Goal: Task Accomplishment & Management: Manage account settings

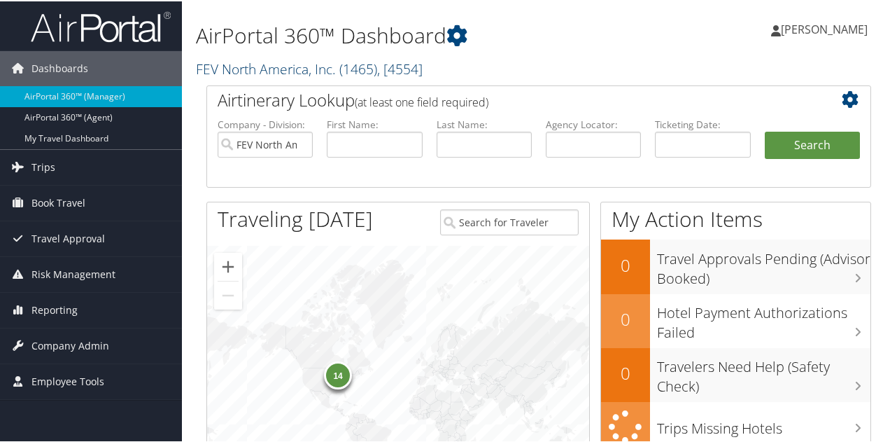
click at [274, 69] on link "FEV North America, Inc. ( 1465 ) , [ 4554 ]" at bounding box center [309, 67] width 227 height 19
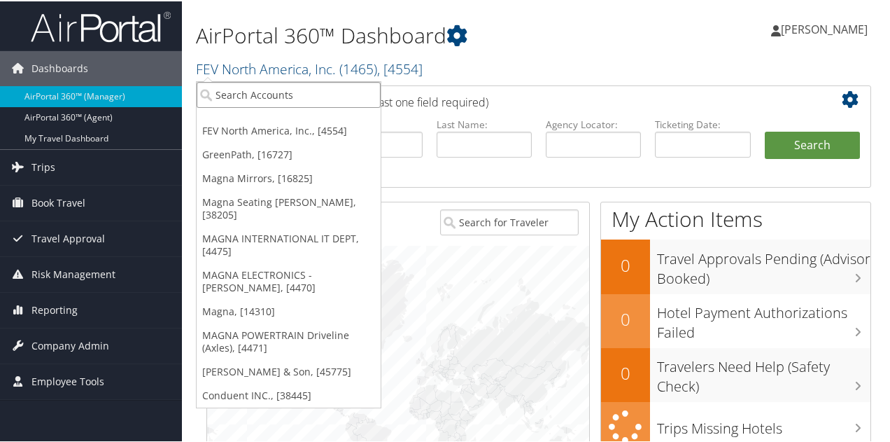
click at [272, 92] on input "search" at bounding box center [289, 93] width 184 height 26
type input "shift"
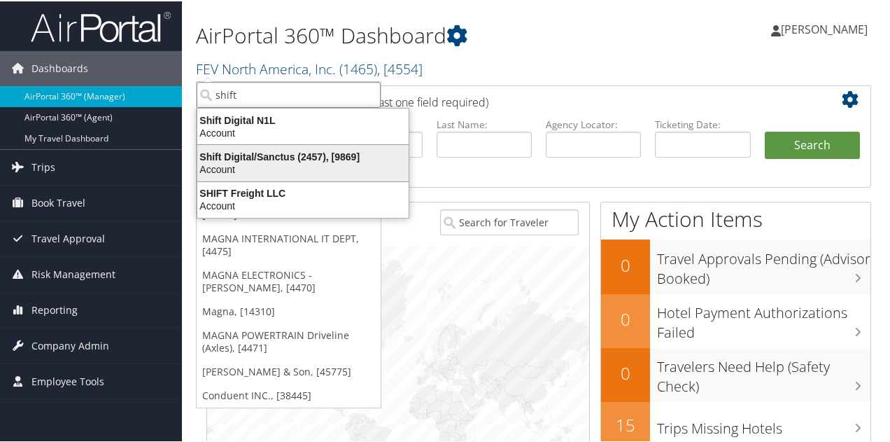
click at [267, 152] on div "Shift Digital/Sanctus (2457), [9869]" at bounding box center [303, 155] width 228 height 13
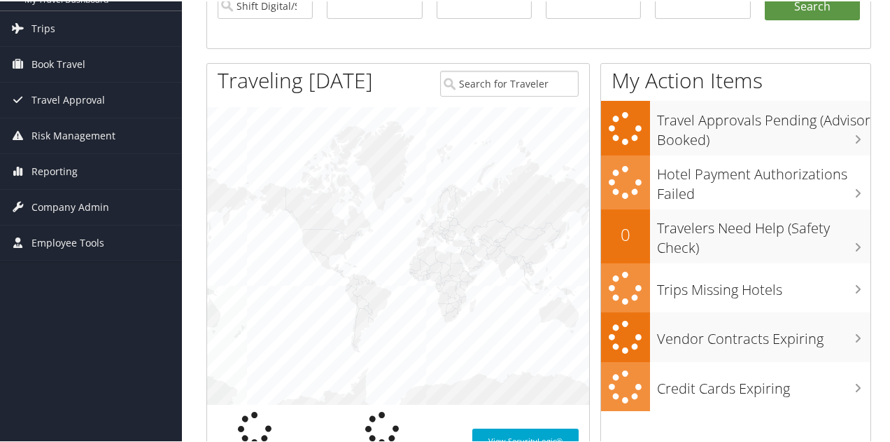
scroll to position [140, 0]
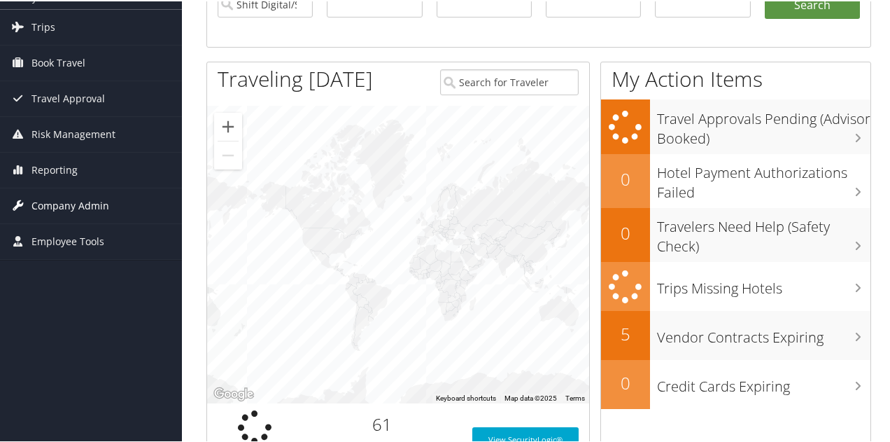
click at [87, 205] on span "Company Admin" at bounding box center [70, 204] width 78 height 35
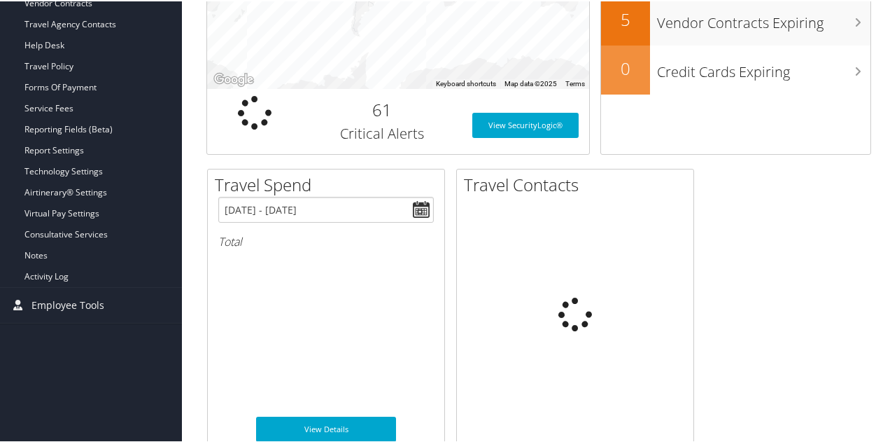
scroll to position [490, 0]
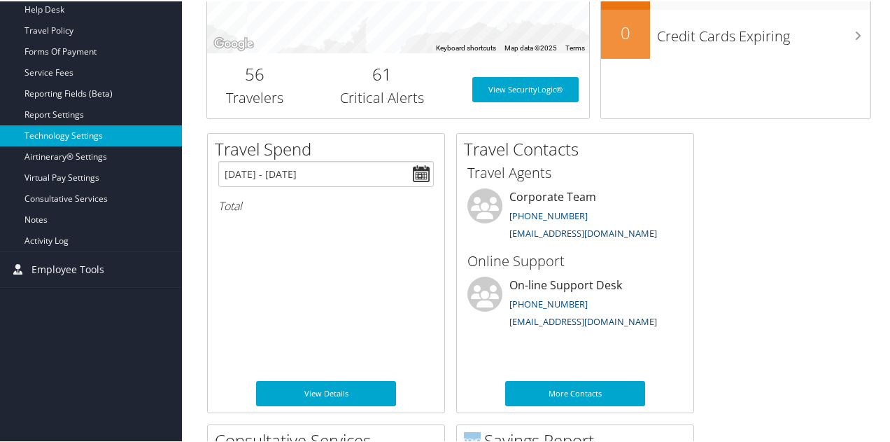
click at [78, 139] on link "Technology Settings" at bounding box center [91, 134] width 182 height 21
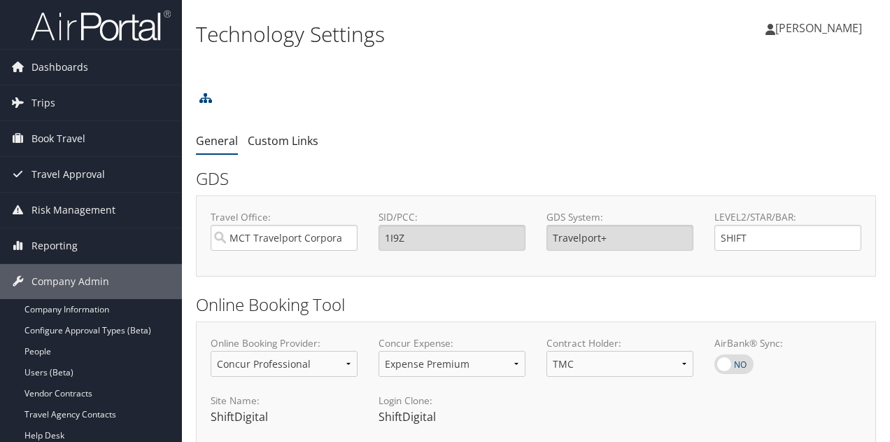
select select "4"
